Goal: Find specific page/section: Find specific page/section

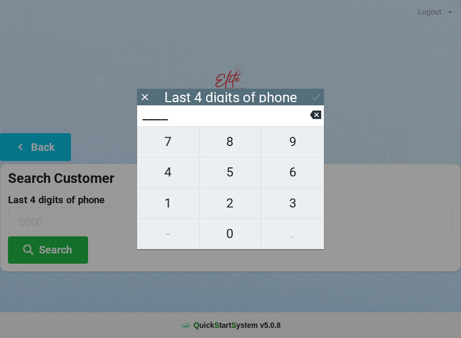
scroll to position [9, 0]
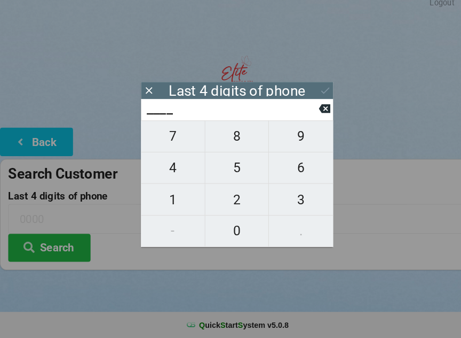
click at [294, 138] on span "9" at bounding box center [293, 141] width 62 height 22
type input "9___"
click at [166, 166] on span "4" at bounding box center [168, 172] width 62 height 22
type input "94__"
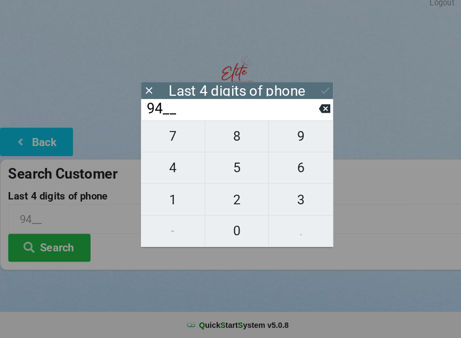
click at [307, 112] on input "94__" at bounding box center [226, 114] width 169 height 17
click at [319, 111] on icon at bounding box center [315, 115] width 11 height 9
type input "9___"
click at [297, 201] on span "3" at bounding box center [293, 203] width 62 height 22
type input "93__"
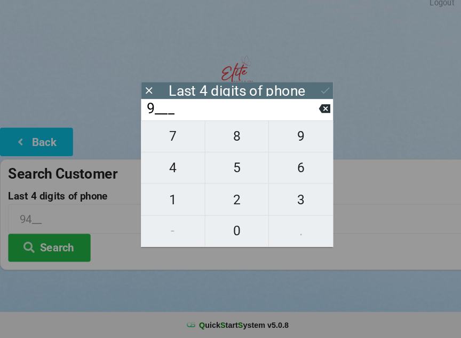
type input "93__"
click at [236, 223] on span "0" at bounding box center [231, 233] width 62 height 22
type input "930_"
click at [318, 111] on icon at bounding box center [315, 114] width 11 height 11
type input "93__"
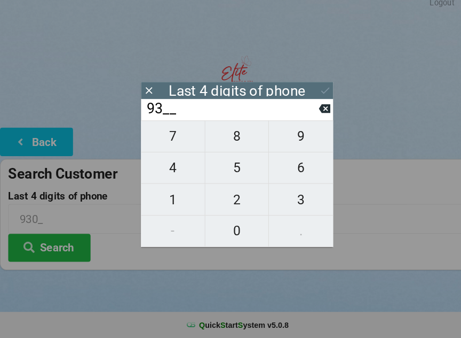
click at [172, 164] on span "4" at bounding box center [168, 172] width 62 height 22
type input "934_"
click at [230, 222] on span "0" at bounding box center [231, 233] width 62 height 22
type input "9340"
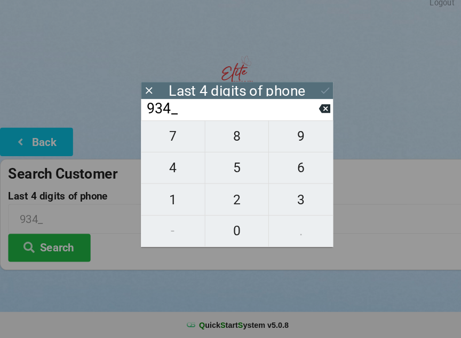
type input "9340"
click at [51, 241] on button "Search" at bounding box center [48, 249] width 80 height 27
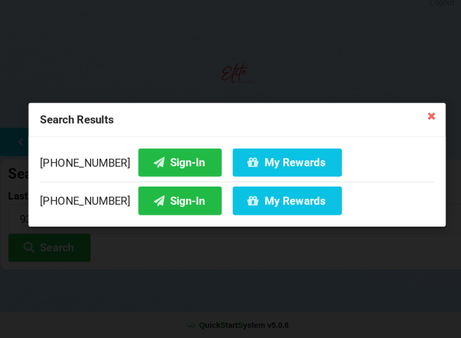
click at [155, 158] on button "Sign-In" at bounding box center [175, 166] width 81 height 27
